Goal: Task Accomplishment & Management: Complete application form

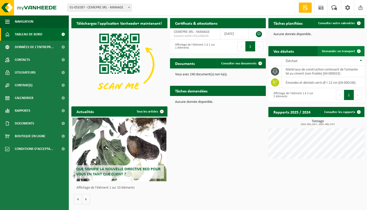
click at [351, 51] on span "Demander un transport" at bounding box center [338, 51] width 33 height 3
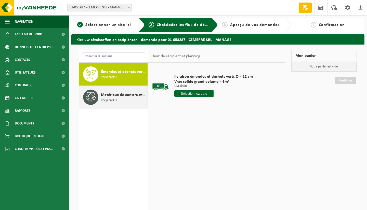
click at [110, 94] on span "Matériaux de construction contenant de l'amiante lié au ciment (non friable)" at bounding box center [123, 95] width 45 height 6
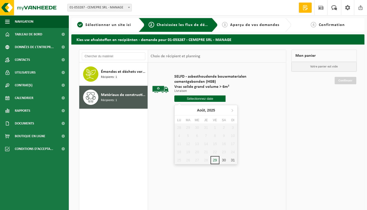
click at [204, 99] on input "text" at bounding box center [199, 99] width 51 height 6
click at [233, 110] on icon at bounding box center [232, 110] width 1 height 3
click at [180, 127] on div "1" at bounding box center [179, 128] width 9 height 8
type input "à partir de 2025-09-01"
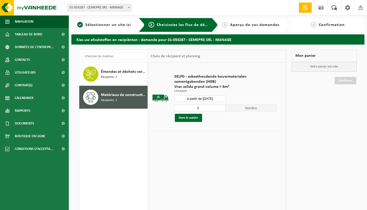
type input "2"
click at [222, 107] on input "2" at bounding box center [199, 108] width 51 height 7
click at [190, 119] on button "Dans le panier" at bounding box center [188, 118] width 27 height 8
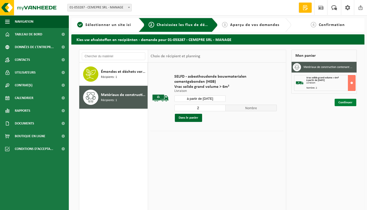
click at [348, 102] on link "Continuer" at bounding box center [346, 102] width 22 height 7
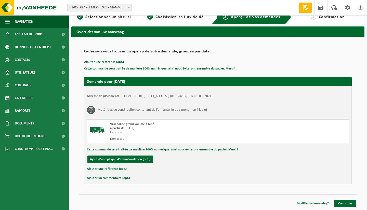
scroll to position [8, 0]
click at [345, 203] on link "Confirmer" at bounding box center [345, 203] width 22 height 7
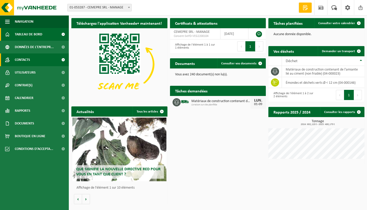
click at [28, 60] on span "Contacts" at bounding box center [22, 60] width 15 height 13
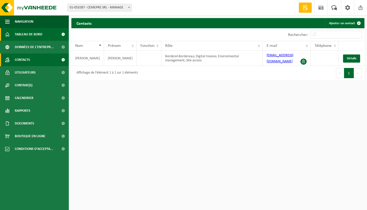
click at [36, 33] on span "Tableau de bord" at bounding box center [29, 34] width 28 height 13
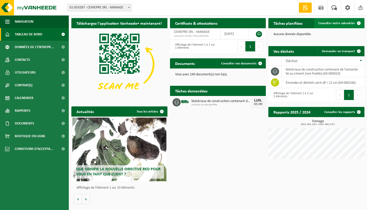
click at [329, 24] on span "Consulter votre calendrier" at bounding box center [336, 23] width 37 height 3
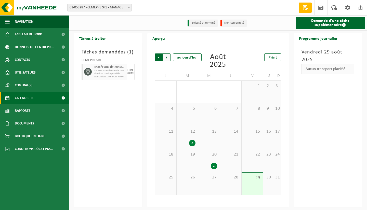
click at [169, 57] on span "Suivant" at bounding box center [167, 58] width 8 height 8
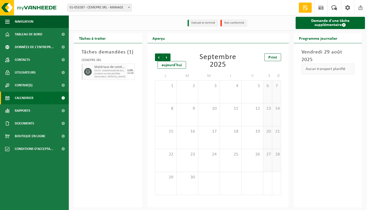
click at [110, 73] on span "Livraison sur site planifiée" at bounding box center [109, 73] width 31 height 3
click at [88, 73] on icon at bounding box center [88, 72] width 5 height 5
click at [98, 97] on div "Tâches demandées ( 1 ) CEMEPRE SRL Matériaux de construction contenant de l'ami…" at bounding box center [108, 125] width 68 height 164
click at [330, 21] on link "Demande d'une tâche supplémentaire" at bounding box center [331, 23] width 70 height 12
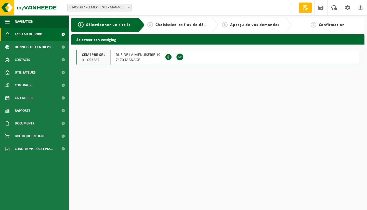
click at [30, 32] on span "Tableau de bord" at bounding box center [29, 34] width 28 height 13
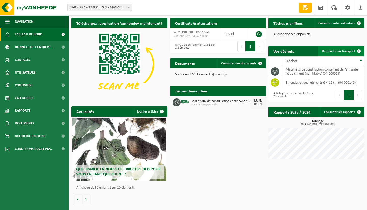
click at [342, 51] on span "Demander un transport" at bounding box center [338, 51] width 33 height 3
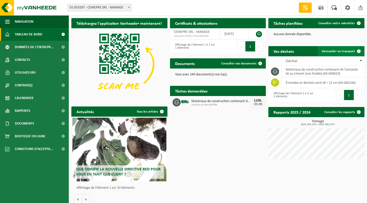
click at [332, 51] on span "Demander un transport" at bounding box center [338, 51] width 33 height 3
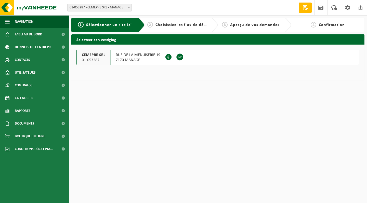
click at [93, 56] on span "CEMEPRE SRL" at bounding box center [93, 55] width 23 height 5
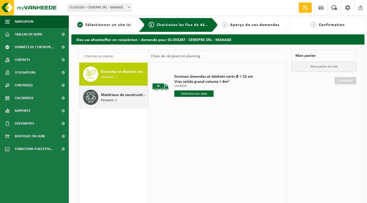
click at [108, 98] on span "Matériaux de construction contenant de l'amiante lié au ciment (non friable)" at bounding box center [123, 95] width 45 height 6
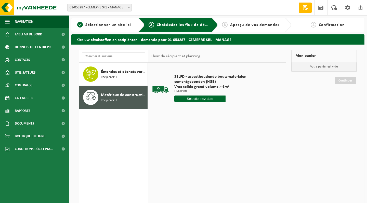
click at [190, 99] on input "text" at bounding box center [199, 99] width 51 height 6
click at [232, 110] on icon at bounding box center [232, 110] width 1 height 3
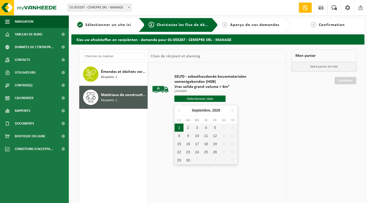
click at [179, 128] on div "1" at bounding box center [179, 128] width 9 height 8
type input "à partir de 2025-09-01"
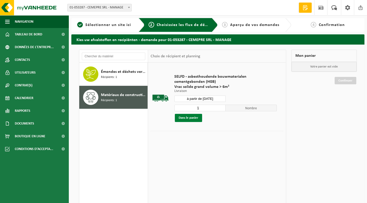
click at [191, 118] on button "Dans le panier" at bounding box center [188, 118] width 27 height 8
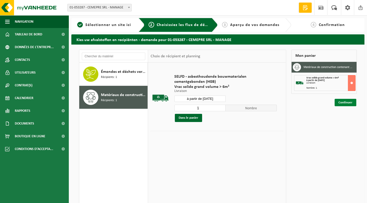
click at [345, 102] on link "Continuer" at bounding box center [346, 102] width 22 height 7
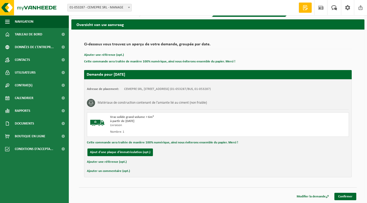
scroll to position [15, 0]
click at [347, 196] on link "Confirmer" at bounding box center [345, 196] width 22 height 7
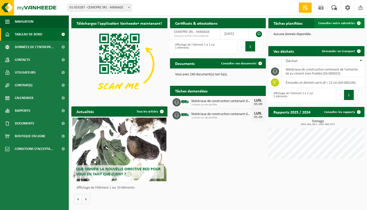
click at [335, 23] on span "Consulter votre calendrier" at bounding box center [336, 23] width 37 height 3
